Goal: Task Accomplishment & Management: Manage account settings

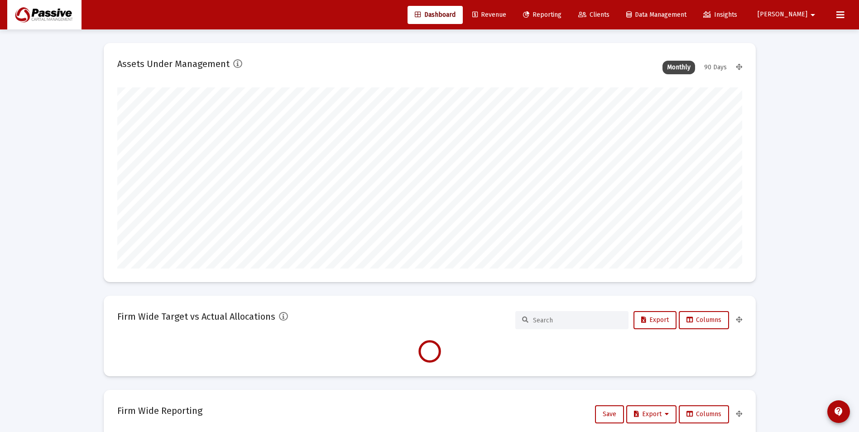
scroll to position [181, 625]
click at [837, 17] on icon at bounding box center [840, 15] width 8 height 11
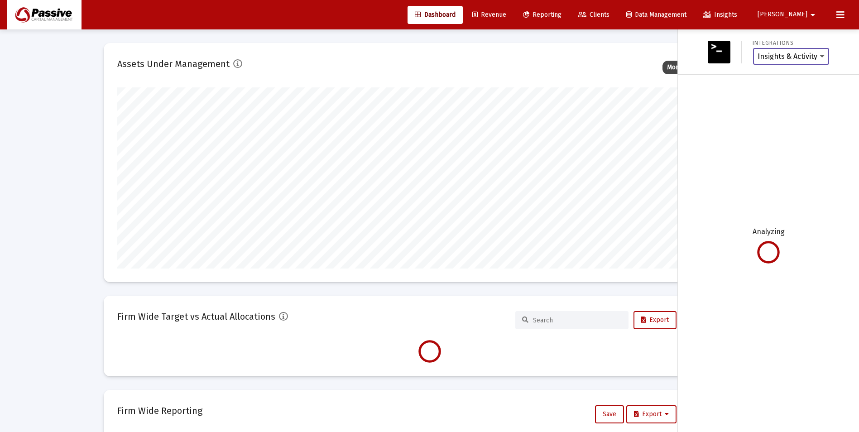
scroll to position [181, 336]
type input "[DATE]"
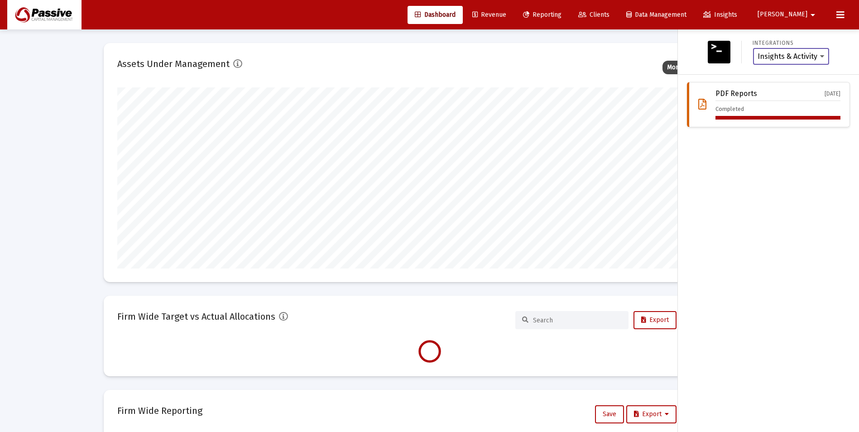
scroll to position [181, 292]
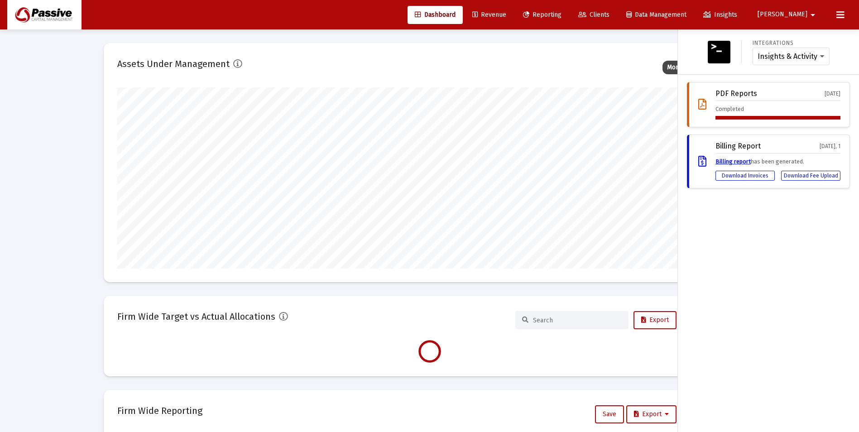
click at [803, 16] on span "[PERSON_NAME]" at bounding box center [782, 15] width 50 height 8
click at [804, 38] on link "Settings" at bounding box center [811, 39] width 54 height 22
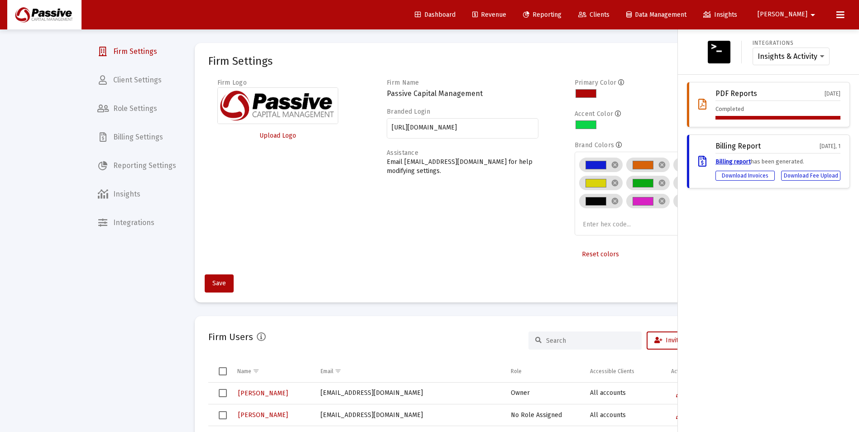
click at [836, 12] on icon at bounding box center [840, 15] width 8 height 11
